Goal: Information Seeking & Learning: Learn about a topic

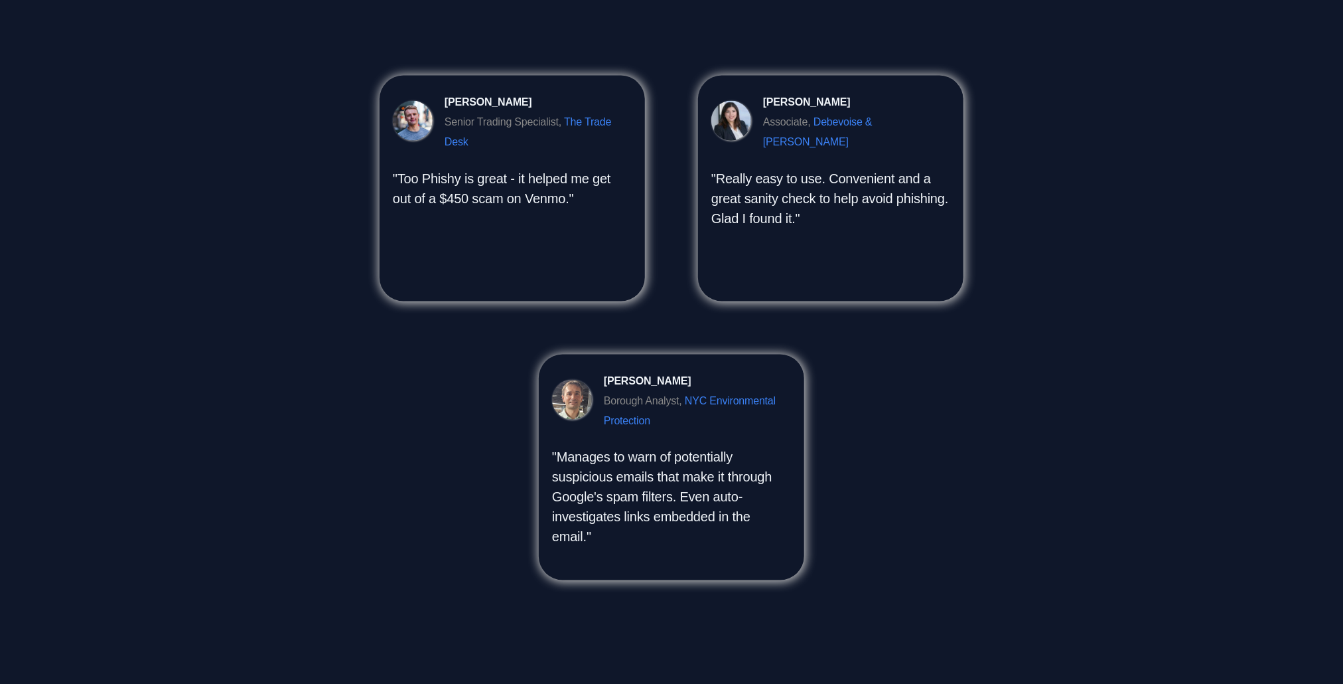
scroll to position [1080, 0]
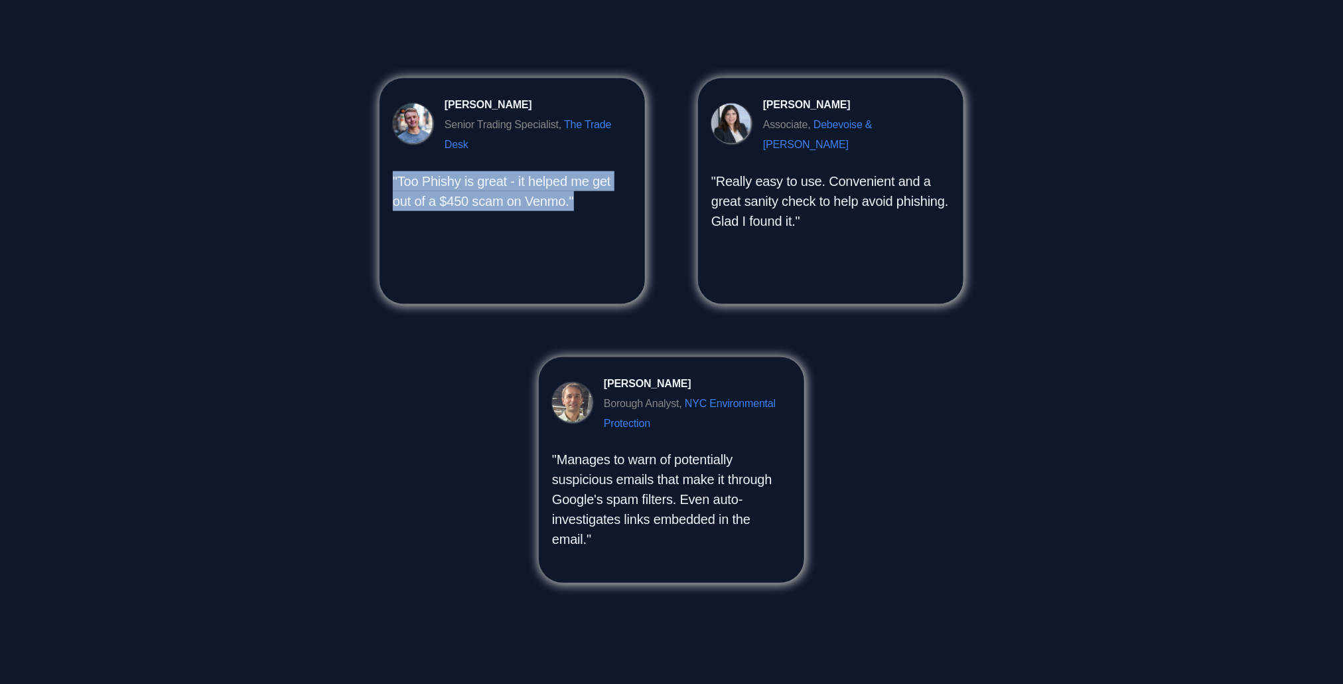
drag, startPoint x: 591, startPoint y: 201, endPoint x: 392, endPoint y: 181, distance: 199.5
click at [393, 181] on p ""Too Phishy is great - it helped me get out of a $450 scam on Venmo."" at bounding box center [512, 191] width 239 height 40
copy p ""Too Phishy is great - it helped me get out of a $450 scam on Venmo.""
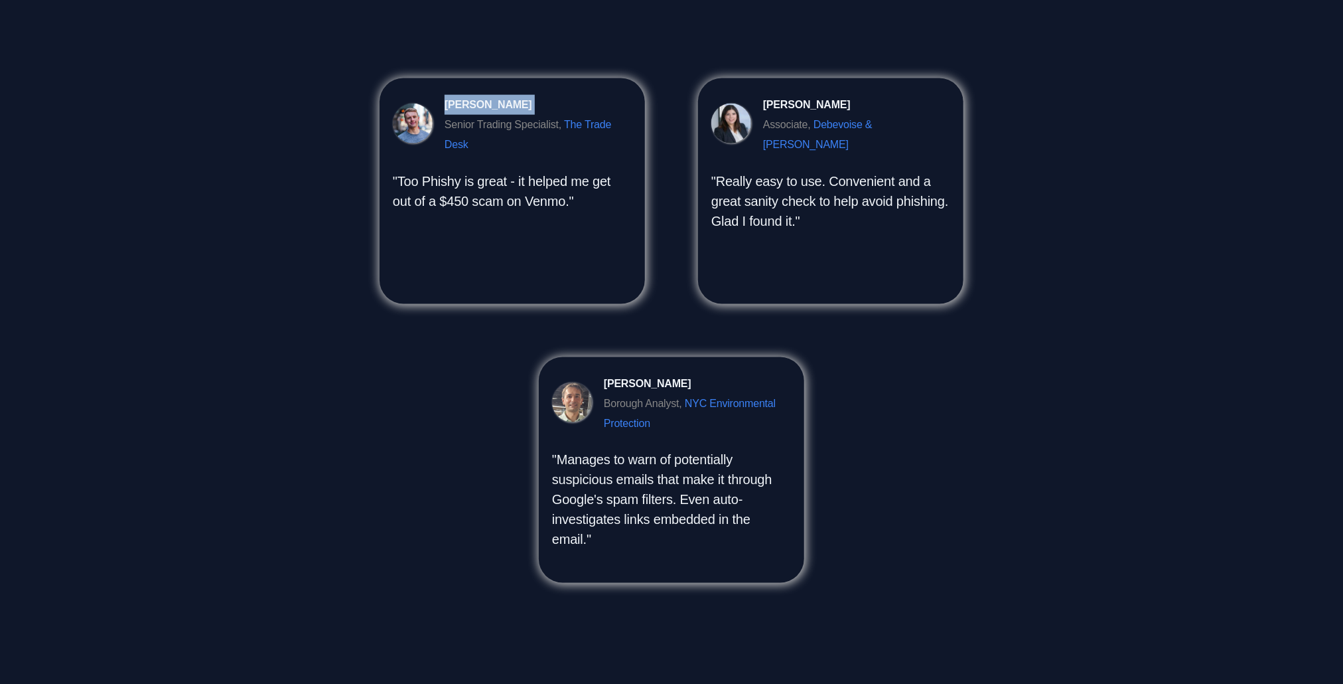
drag, startPoint x: 520, startPoint y: 105, endPoint x: 446, endPoint y: 102, distance: 74.4
click at [446, 102] on div "[PERSON_NAME] Senior Trading Specialist, The Trade Desk" at bounding box center [538, 125] width 187 height 60
copy div "[PERSON_NAME]"
drag, startPoint x: 529, startPoint y: 141, endPoint x: 445, endPoint y: 129, distance: 84.5
click at [445, 129] on div "Senior Trading Specialist, The Trade Desk" at bounding box center [538, 135] width 187 height 40
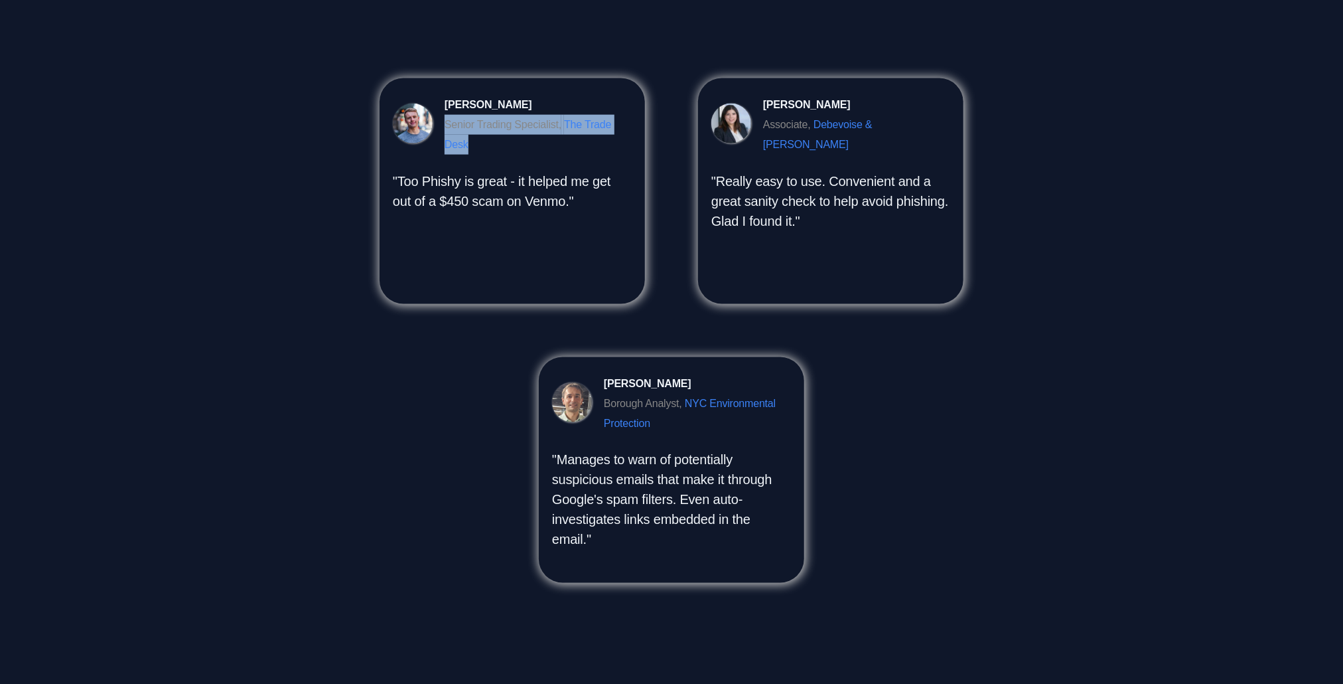
copy div "Senior Trading Specialist, The Trade Desk"
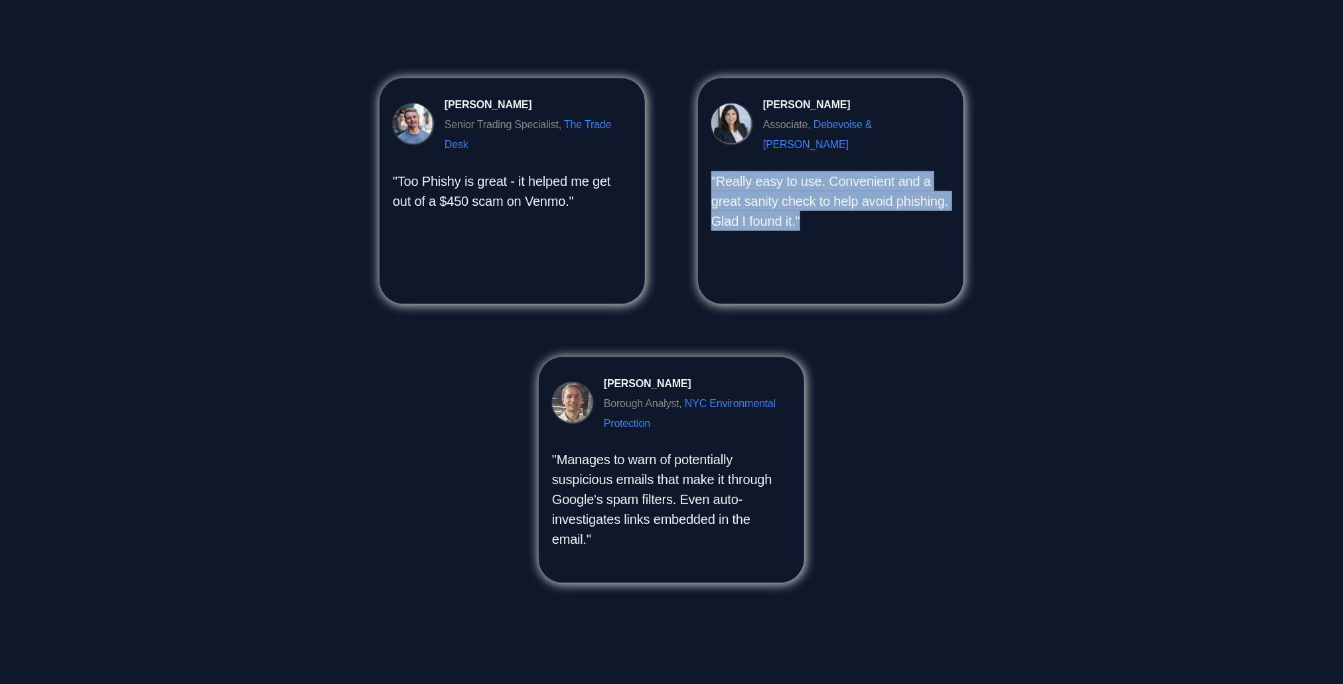
drag, startPoint x: 842, startPoint y: 207, endPoint x: 708, endPoint y: 165, distance: 141.3
click at [708, 165] on div "[PERSON_NAME] Associate, Debevoise & [PERSON_NAME] "Really easy to use. Conveni…" at bounding box center [830, 191] width 265 height 226
copy p ""Really easy to use. Convenient and a great sanity check to help avoid phishing…"
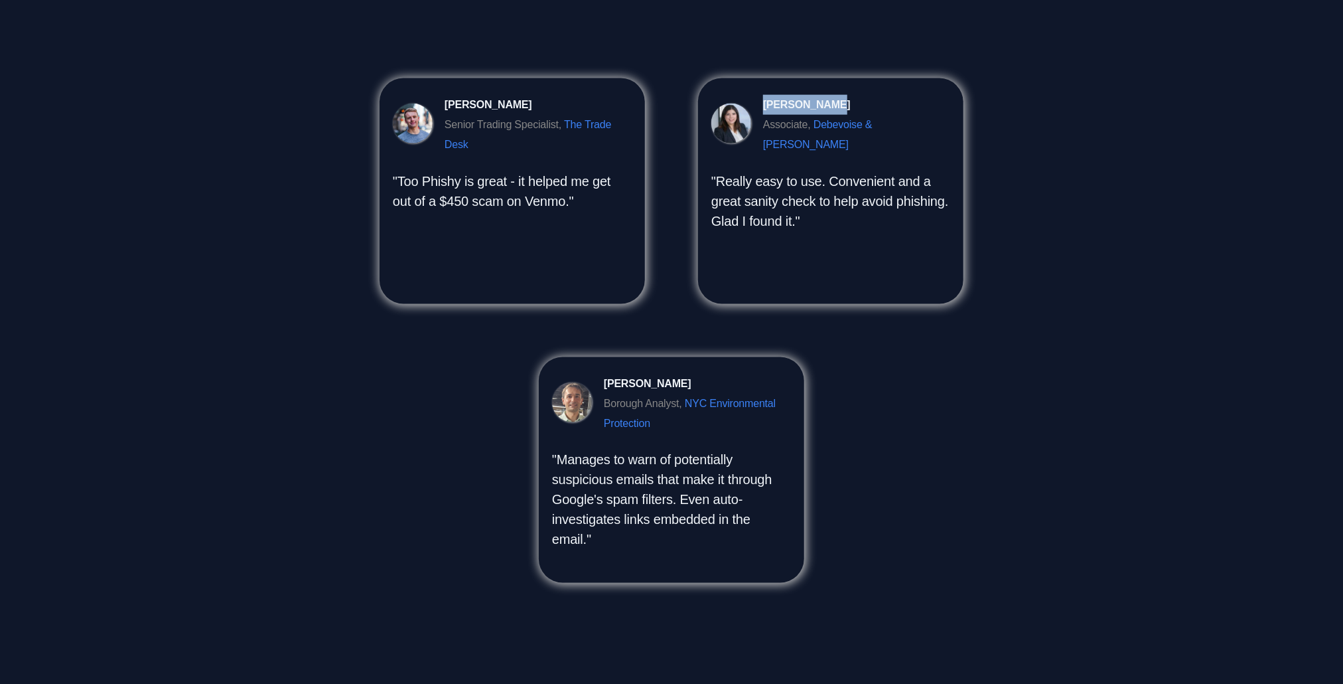
drag, startPoint x: 836, startPoint y: 106, endPoint x: 765, endPoint y: 107, distance: 71.0
click at [765, 107] on div "[PERSON_NAME] Associate, Debevoise & [PERSON_NAME]" at bounding box center [856, 125] width 187 height 60
copy div "[PERSON_NAME]"
drag, startPoint x: 923, startPoint y: 124, endPoint x: 764, endPoint y: 125, distance: 159.3
click at [764, 125] on div "[PERSON_NAME] Associate, Debevoise & [PERSON_NAME]" at bounding box center [830, 123] width 239 height 63
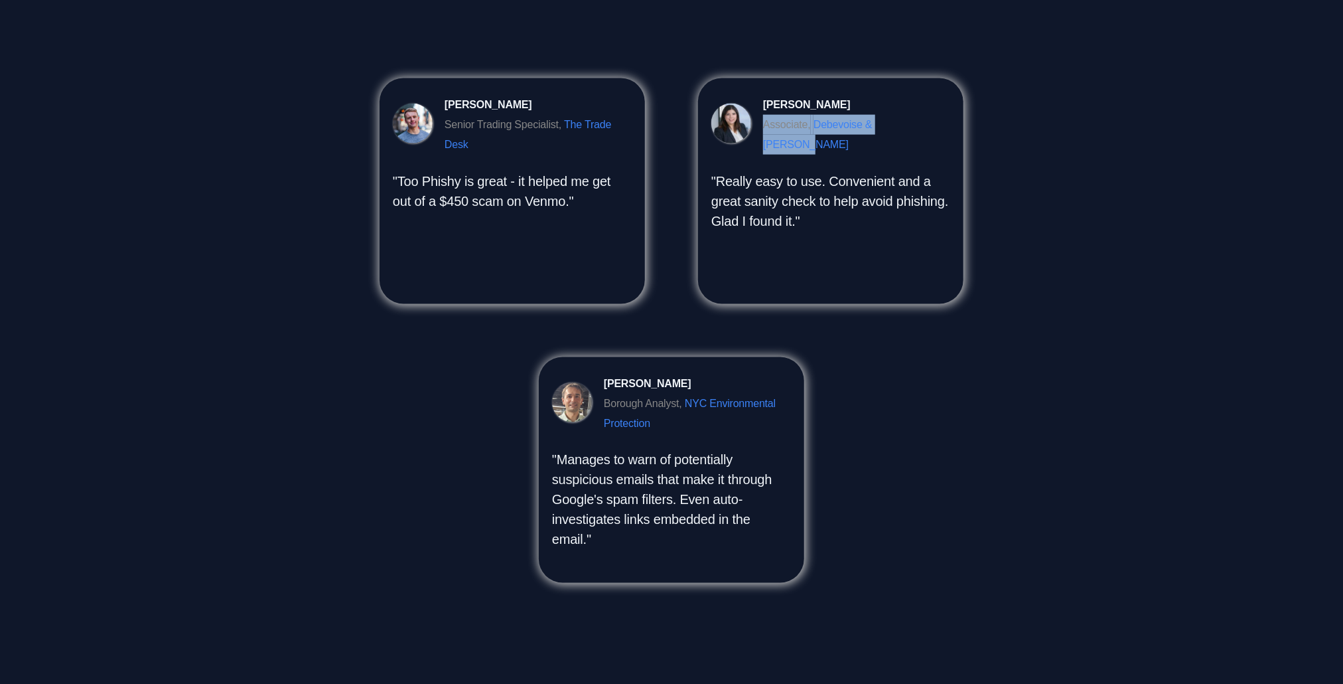
copy div "Associate, Debevoise & [PERSON_NAME]"
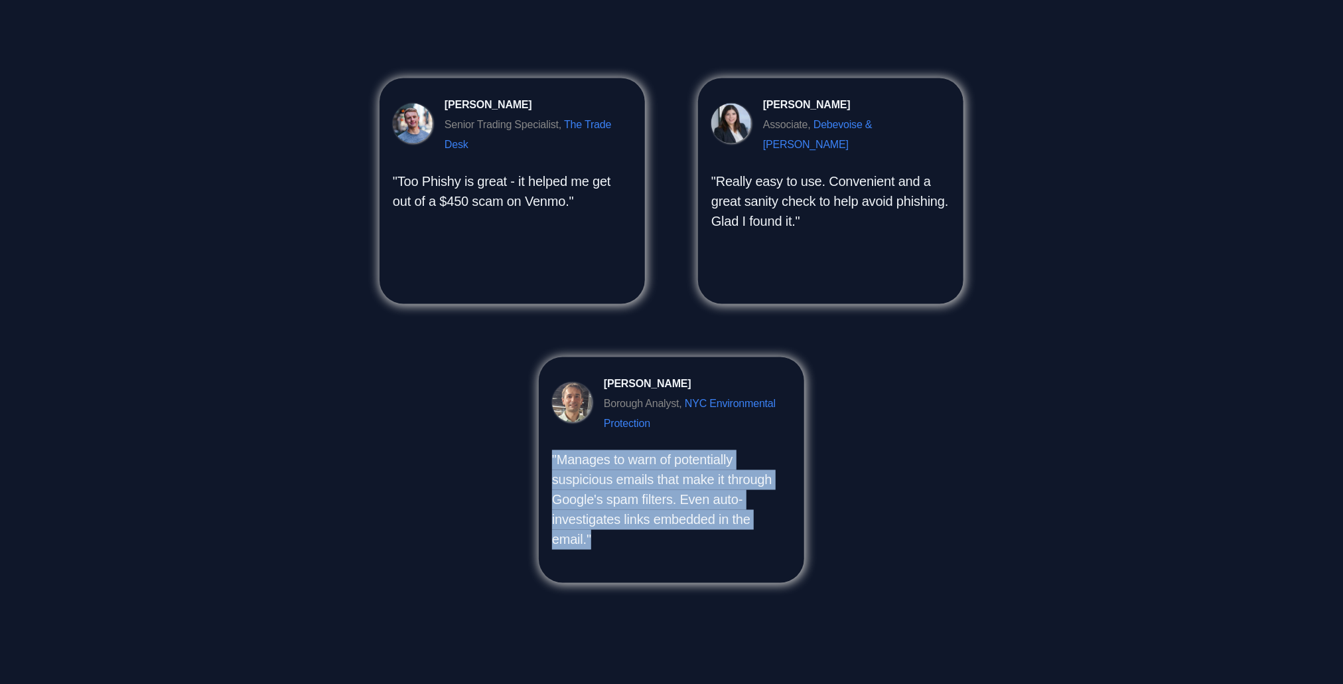
drag, startPoint x: 614, startPoint y: 539, endPoint x: 547, endPoint y: 467, distance: 98.6
click at [547, 467] on div "[PERSON_NAME] Borough Analyst, [GEOGRAPHIC_DATA] Environmental Protection "Mana…" at bounding box center [671, 470] width 265 height 226
copy p ""Manages to warn of potentially suspicious emails that make it through Google's…"
drag, startPoint x: 686, startPoint y: 383, endPoint x: 605, endPoint y: 386, distance: 81.0
click at [605, 386] on div "[PERSON_NAME] Borough Analyst, [GEOGRAPHIC_DATA] Environmental Protection" at bounding box center [697, 404] width 187 height 60
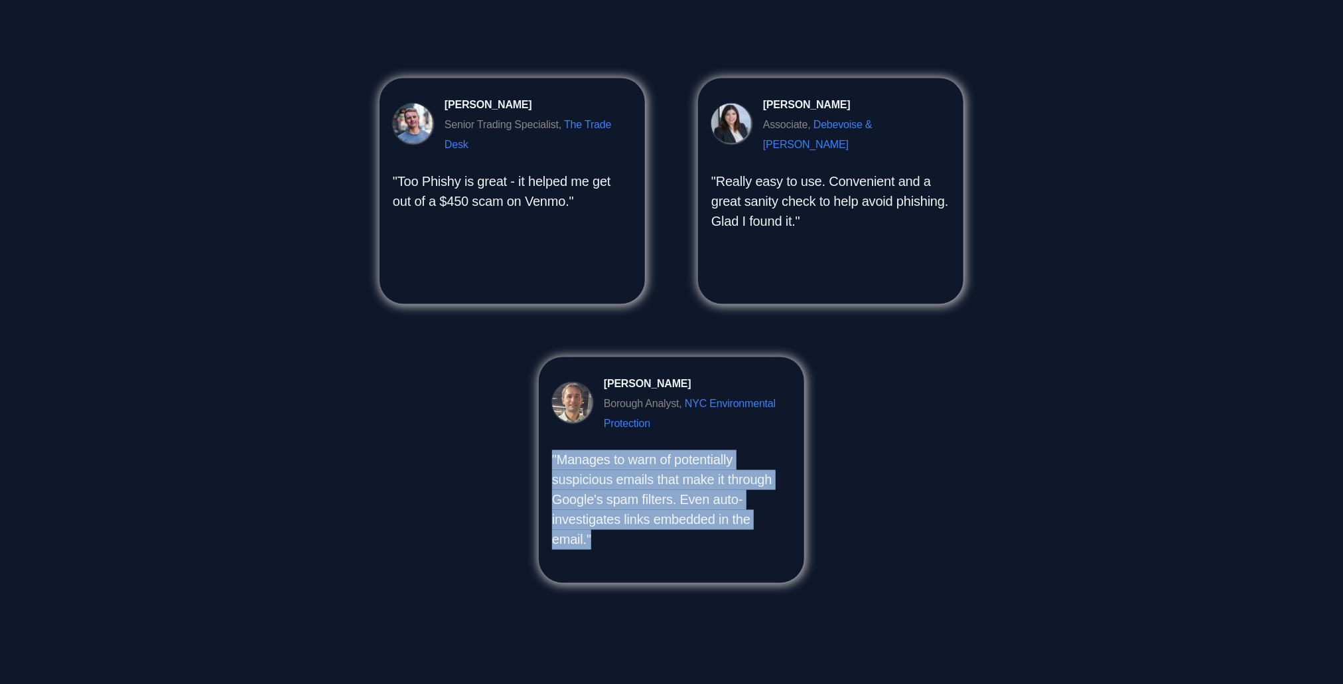
copy div "[PERSON_NAME]"
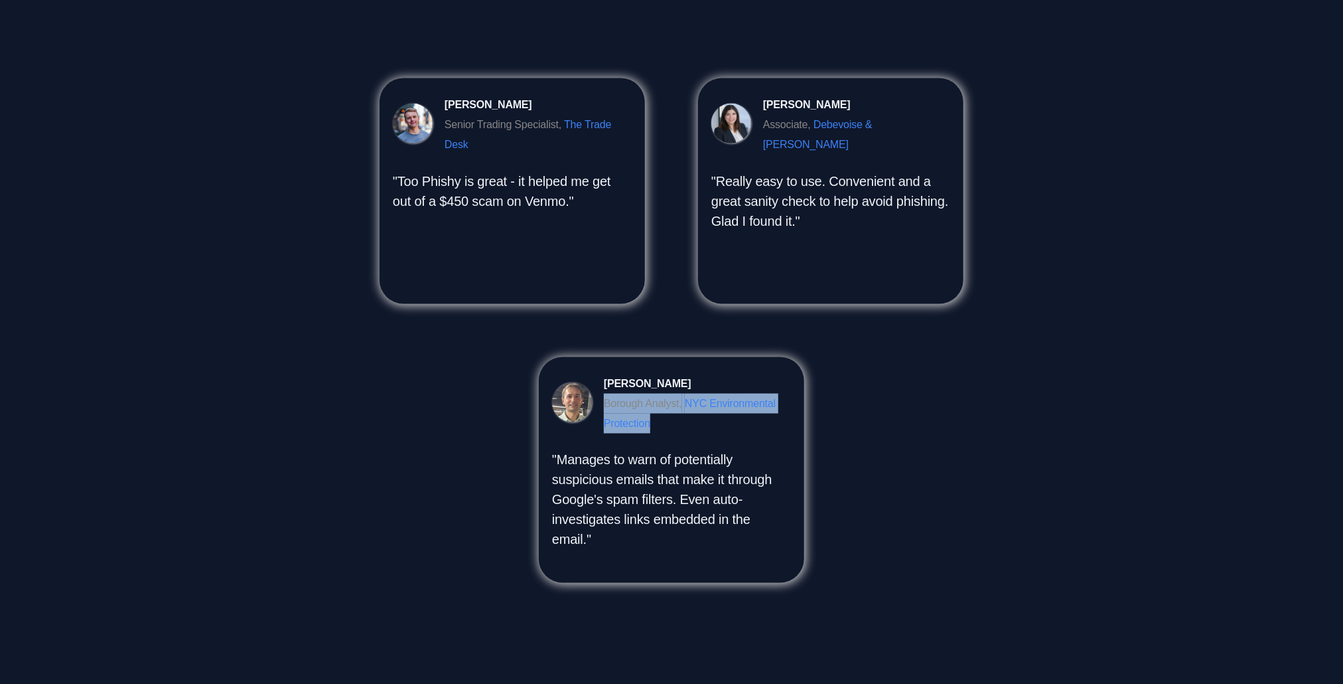
drag, startPoint x: 663, startPoint y: 428, endPoint x: 603, endPoint y: 408, distance: 63.6
click at [603, 408] on div "[PERSON_NAME] Borough Analyst, [GEOGRAPHIC_DATA] Environmental Protection" at bounding box center [671, 401] width 239 height 63
